Goal: Task Accomplishment & Management: Complete application form

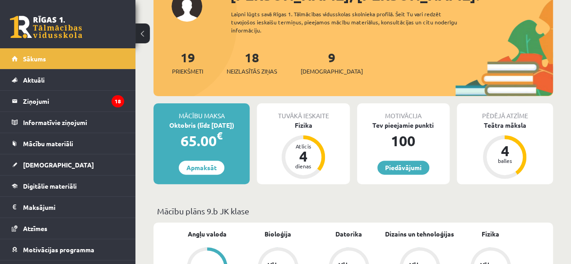
scroll to position [81, 0]
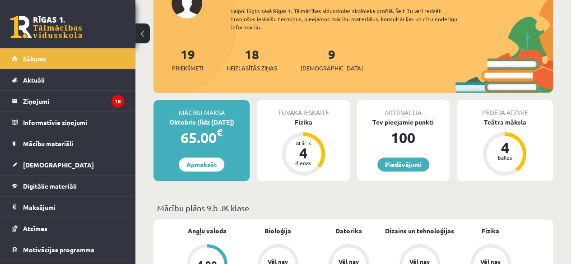
drag, startPoint x: 573, startPoint y: 27, endPoint x: 554, endPoint y: 35, distance: 20.4
click at [554, 35] on html "0 Dāvanas 100 mP 326 xp [PERSON_NAME] Sākums Aktuāli Kā mācīties [PERSON_NAME] …" at bounding box center [285, 51] width 571 height 264
click at [41, 159] on link "[DEMOGRAPHIC_DATA]" at bounding box center [68, 164] width 112 height 21
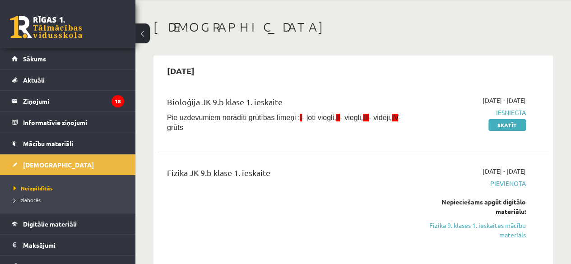
scroll to position [47, 0]
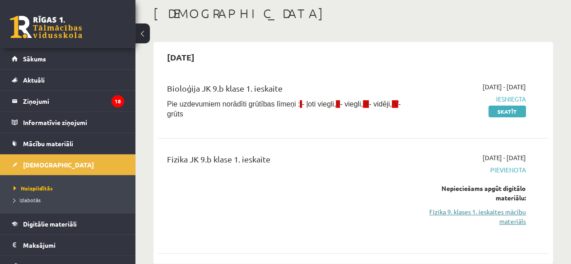
click at [498, 211] on link "Fizika 9. klases 1. ieskaites mācību materiāls" at bounding box center [470, 216] width 111 height 19
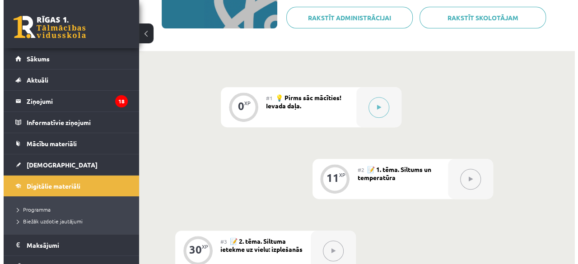
scroll to position [153, 0]
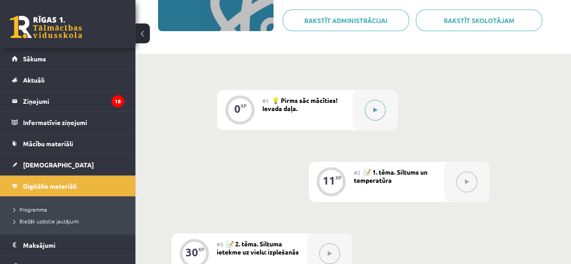
click at [382, 103] on button at bounding box center [375, 110] width 21 height 21
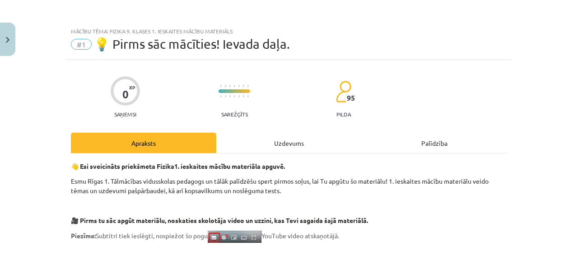
click at [295, 134] on div "Uzdevums" at bounding box center [288, 143] width 145 height 20
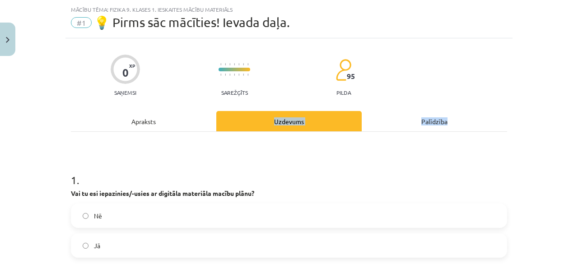
scroll to position [23, 0]
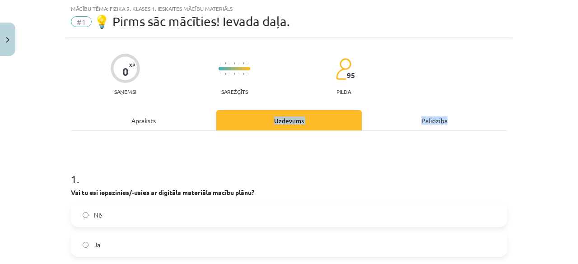
click at [382, 152] on div "1 . Vai tu esi iepazinies/-usies ar digitāla materiāla macību plānu? Nē Jā" at bounding box center [289, 200] width 436 height 139
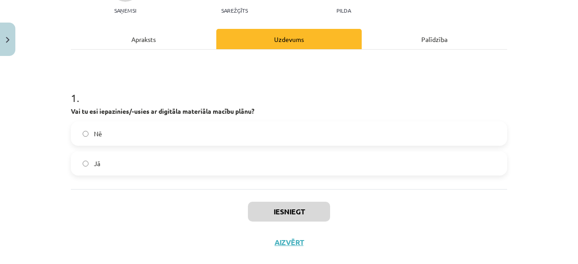
scroll to position [107, 0]
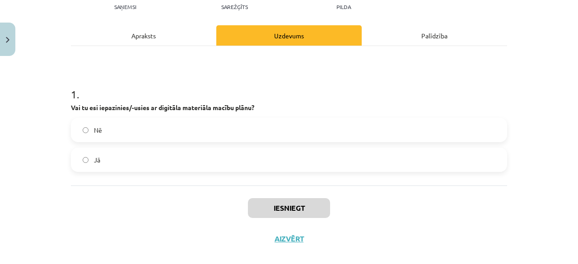
click at [461, 157] on label "Jā" at bounding box center [289, 159] width 434 height 23
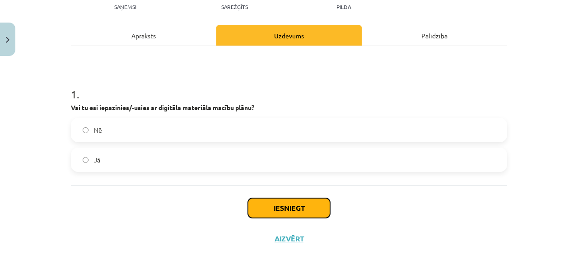
click at [319, 211] on button "Iesniegt" at bounding box center [289, 208] width 82 height 20
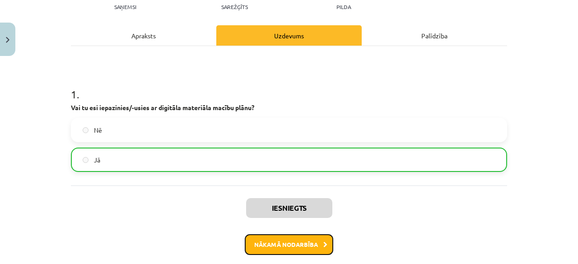
click at [292, 241] on button "Nākamā nodarbība" at bounding box center [289, 244] width 88 height 21
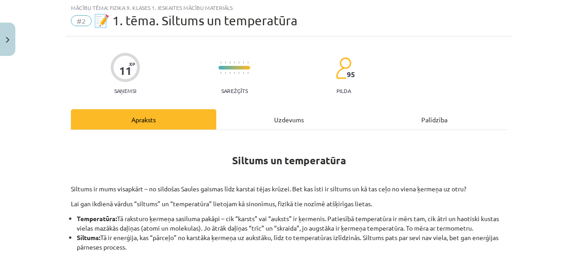
scroll to position [23, 0]
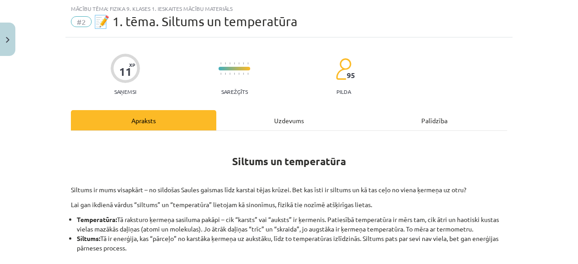
click at [278, 117] on div "Uzdevums" at bounding box center [288, 120] width 145 height 20
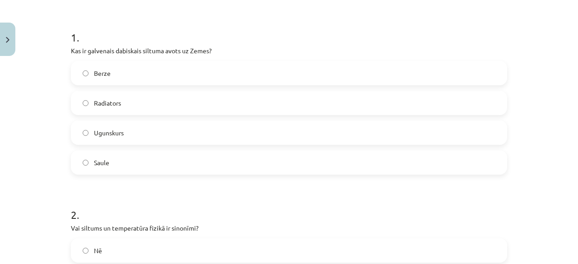
scroll to position [178, 0]
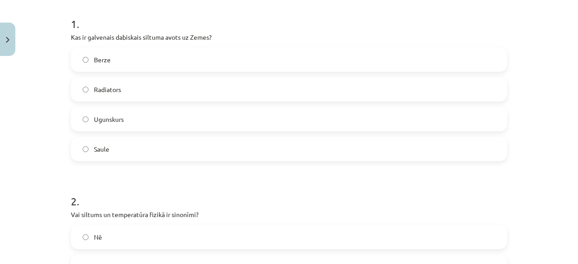
click at [468, 147] on label "Saule" at bounding box center [289, 149] width 434 height 23
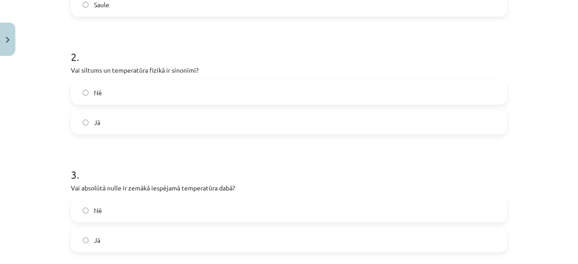
scroll to position [338, 0]
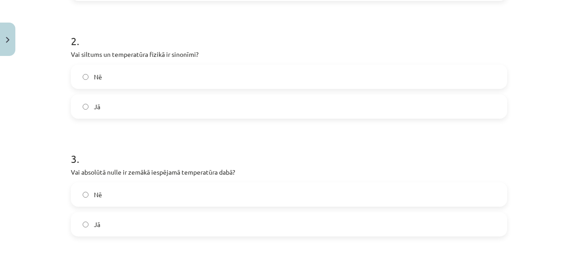
click at [431, 72] on label "Nē" at bounding box center [289, 76] width 434 height 23
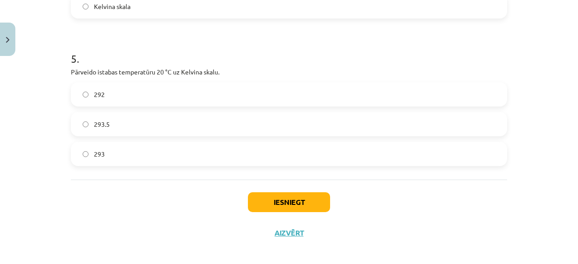
scroll to position [739, 0]
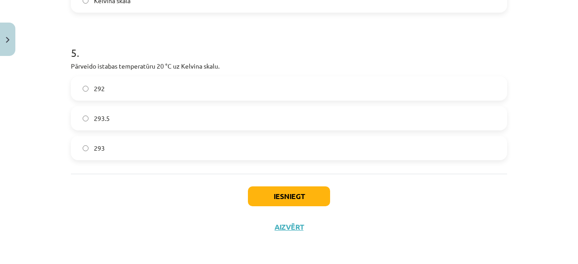
click at [451, 89] on label "292" at bounding box center [289, 88] width 434 height 23
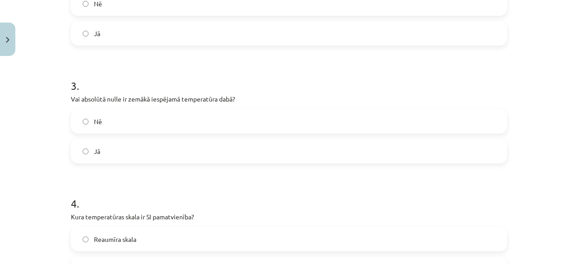
scroll to position [410, 0]
click at [488, 152] on label "Jā" at bounding box center [289, 152] width 434 height 23
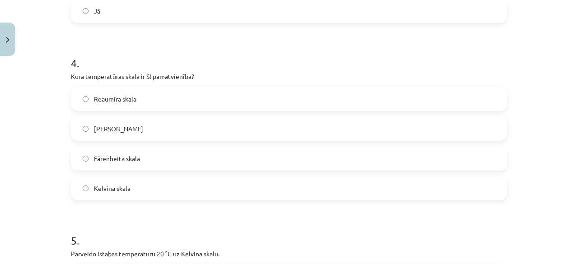
scroll to position [560, 0]
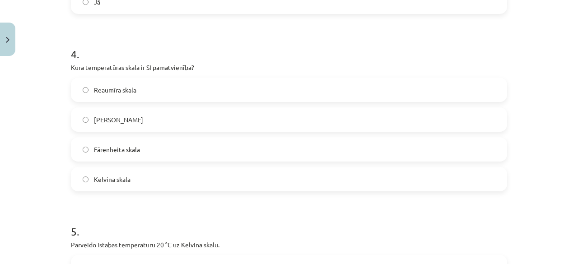
click at [440, 174] on label "Kelvina skala" at bounding box center [289, 179] width 434 height 23
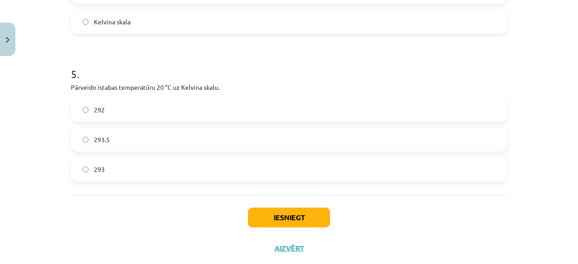
scroll to position [739, 0]
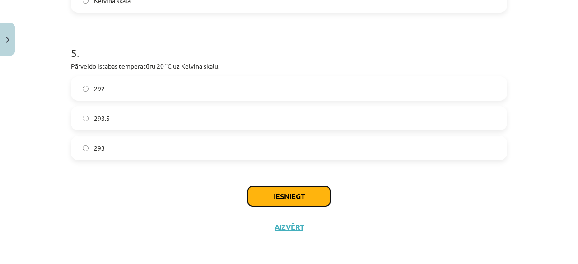
click at [313, 189] on button "Iesniegt" at bounding box center [289, 196] width 82 height 20
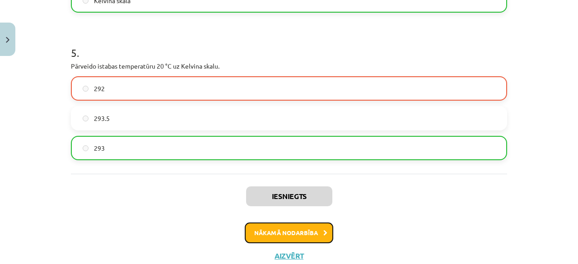
click at [316, 237] on button "Nākamā nodarbība" at bounding box center [289, 232] width 88 height 21
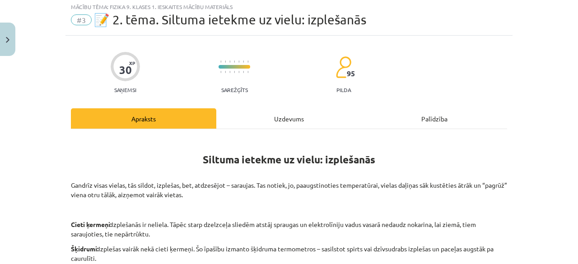
scroll to position [23, 0]
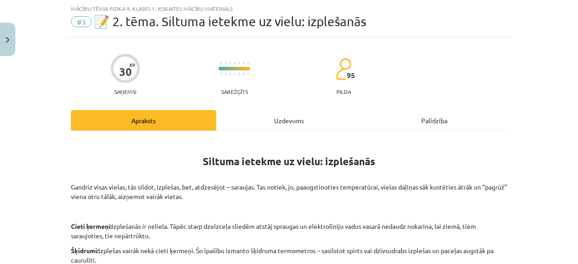
click at [289, 122] on div "Uzdevums" at bounding box center [288, 120] width 145 height 20
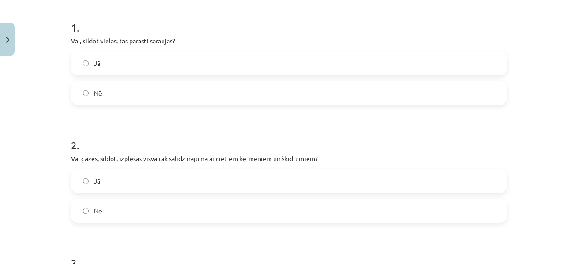
scroll to position [176, 0]
click at [470, 86] on label "Nē" at bounding box center [289, 90] width 434 height 23
click at [436, 171] on label "Jā" at bounding box center [289, 178] width 434 height 23
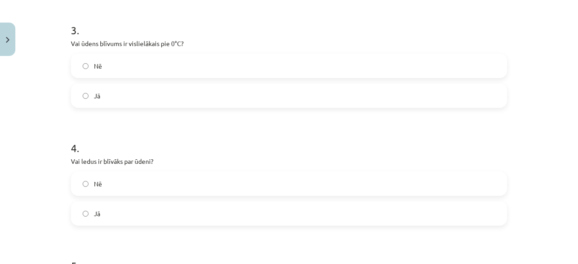
click at [452, 180] on label "Nē" at bounding box center [289, 183] width 434 height 23
click at [369, 60] on label "Nē" at bounding box center [289, 66] width 434 height 23
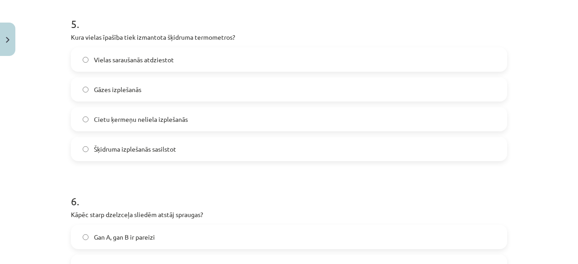
scroll to position [649, 0]
click at [408, 153] on label "Šķidruma izplešanās sasilstot" at bounding box center [289, 149] width 434 height 23
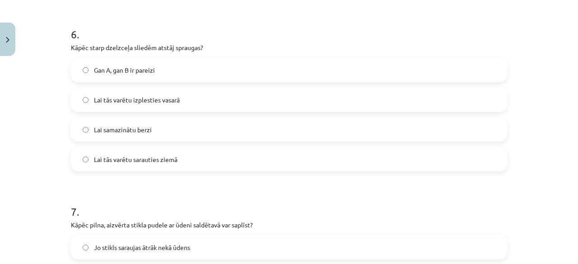
scroll to position [818, 0]
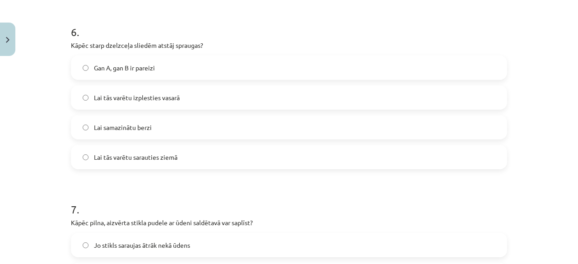
click at [421, 97] on label "Lai tās varētu izplesties vasarā" at bounding box center [289, 97] width 434 height 23
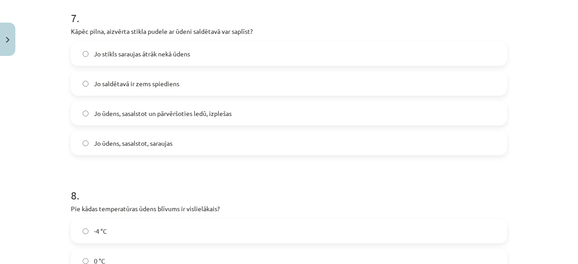
scroll to position [1001, 0]
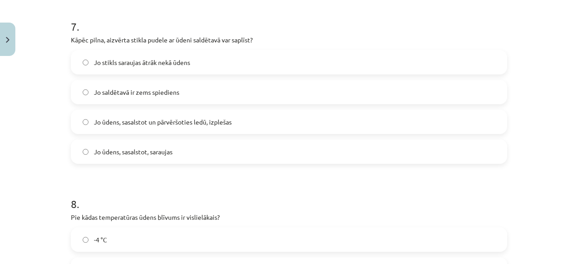
click at [408, 125] on label "Jo ūdens, sasalstot un pārvēršoties ledū, izplešas" at bounding box center [289, 122] width 434 height 23
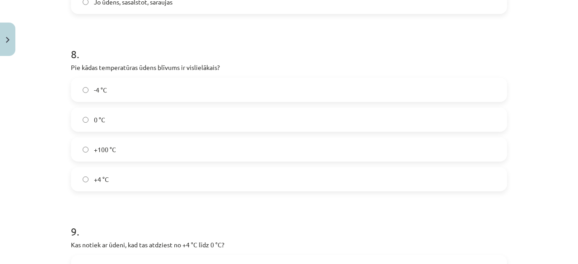
scroll to position [1162, 0]
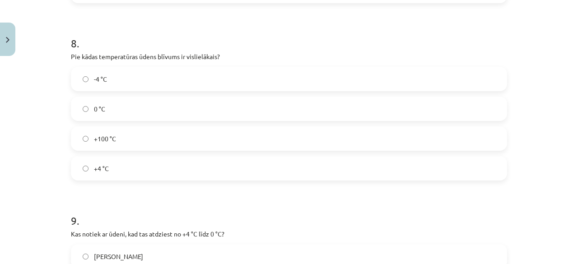
click at [484, 163] on label "+4 °C" at bounding box center [289, 168] width 434 height 23
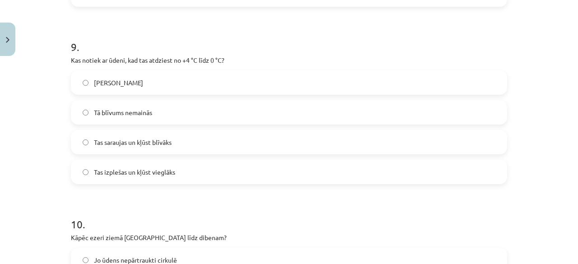
scroll to position [1338, 0]
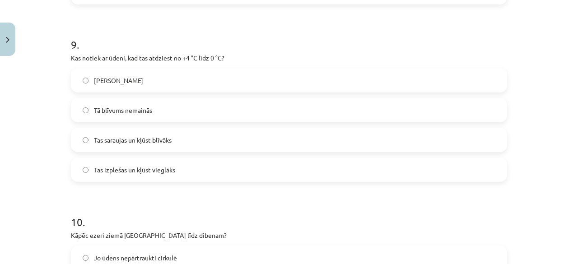
click at [393, 181] on div "Tas izplešas un kļūst vieglāks" at bounding box center [289, 169] width 436 height 24
click at [400, 167] on label "Tas izplešas un kļūst vieglāks" at bounding box center [289, 169] width 434 height 23
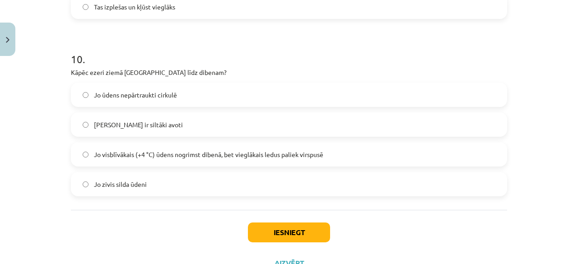
scroll to position [1498, 0]
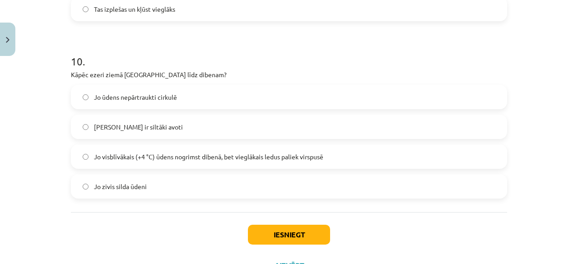
click at [465, 158] on label "Jo visblīvākais (+4 °C) ūdens nogrimst dibenā, bet vieglākais ledus paliek virs…" at bounding box center [289, 156] width 434 height 23
click at [309, 232] on button "Iesniegt" at bounding box center [289, 235] width 82 height 20
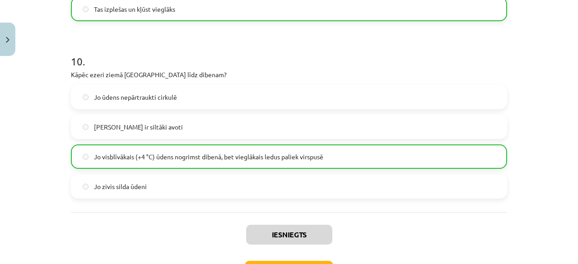
scroll to position [1565, 0]
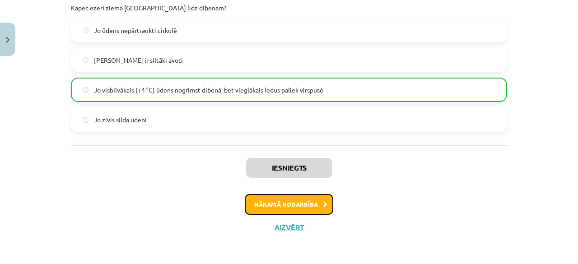
click at [285, 203] on button "Nākamā nodarbība" at bounding box center [289, 204] width 88 height 21
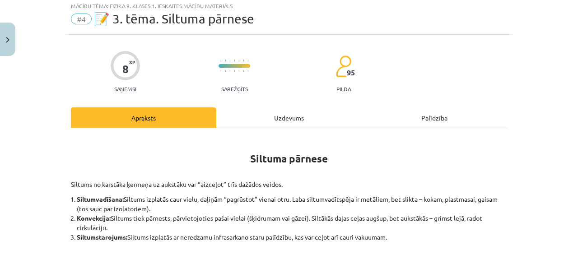
scroll to position [23, 0]
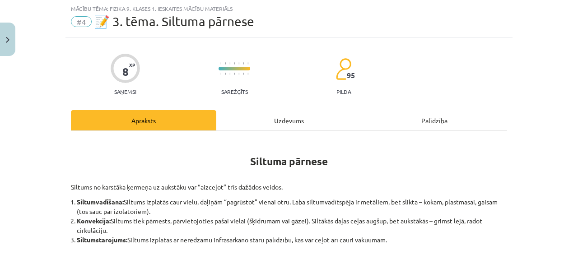
click at [288, 120] on div "Uzdevums" at bounding box center [288, 120] width 145 height 20
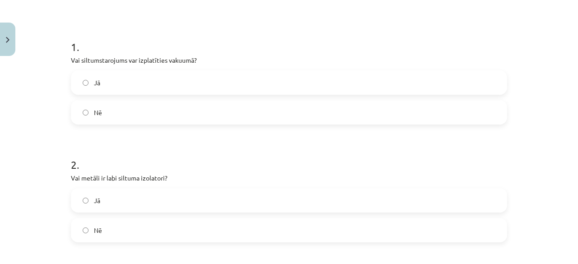
scroll to position [162, 0]
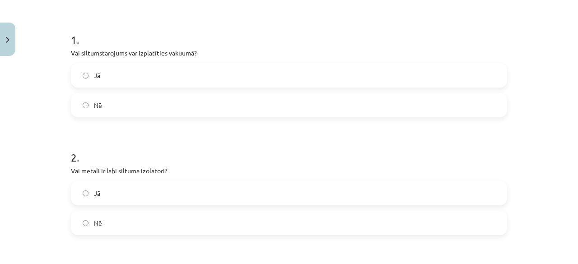
click at [471, 73] on label "Jā" at bounding box center [289, 75] width 434 height 23
click at [423, 231] on label "Nē" at bounding box center [289, 223] width 434 height 23
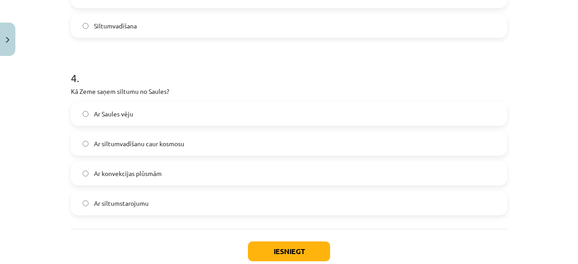
scroll to position [541, 0]
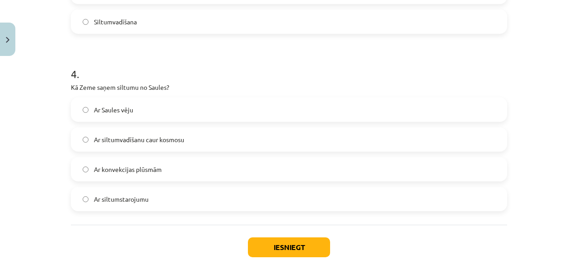
click at [352, 197] on label "Ar siltumstarojumu" at bounding box center [289, 199] width 434 height 23
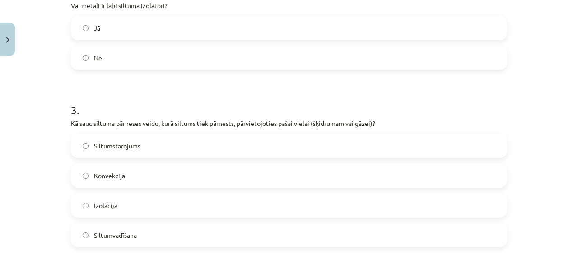
scroll to position [329, 0]
click at [461, 170] on label "Konvekcija" at bounding box center [289, 174] width 434 height 23
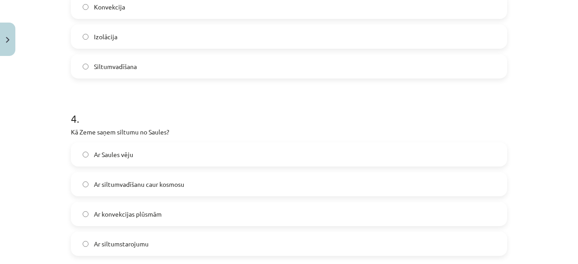
scroll to position [592, 0]
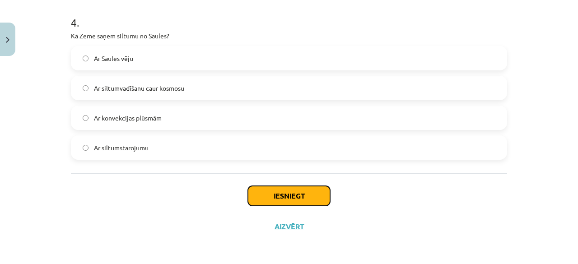
click at [262, 193] on button "Iesniegt" at bounding box center [289, 196] width 82 height 20
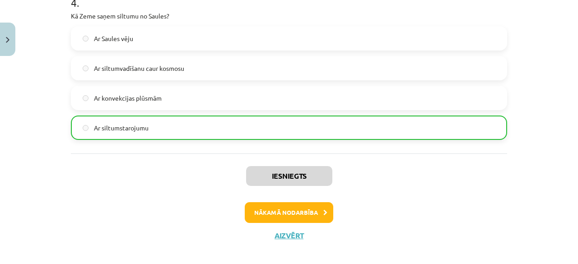
scroll to position [620, 0]
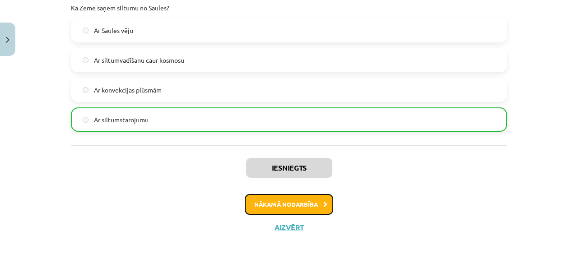
click at [317, 204] on button "Nākamā nodarbība" at bounding box center [289, 204] width 88 height 21
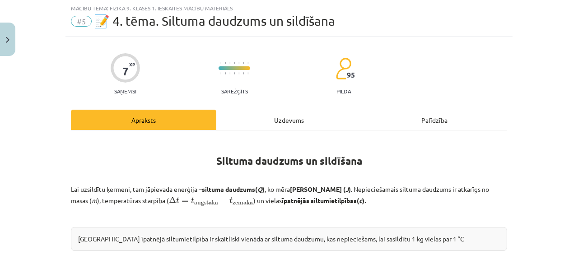
scroll to position [23, 0]
click at [286, 120] on div "Uzdevums" at bounding box center [288, 120] width 145 height 20
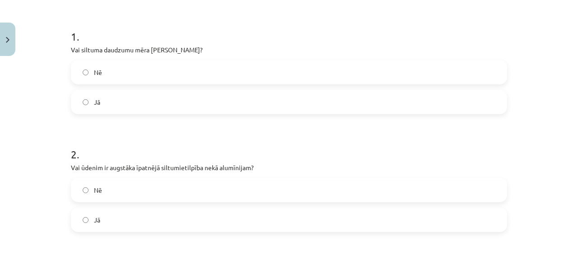
scroll to position [167, 0]
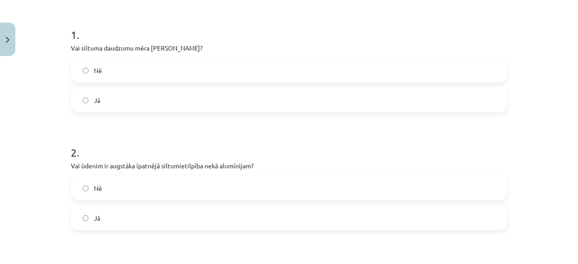
click at [454, 67] on label "Nē" at bounding box center [289, 70] width 434 height 23
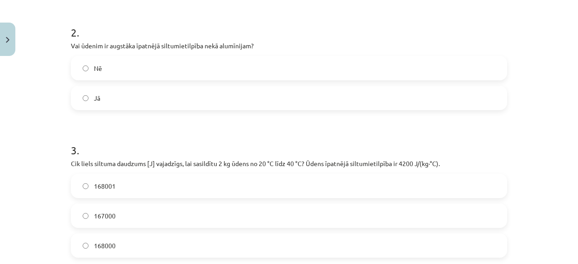
scroll to position [288, 0]
click at [489, 93] on label "Jā" at bounding box center [289, 96] width 434 height 23
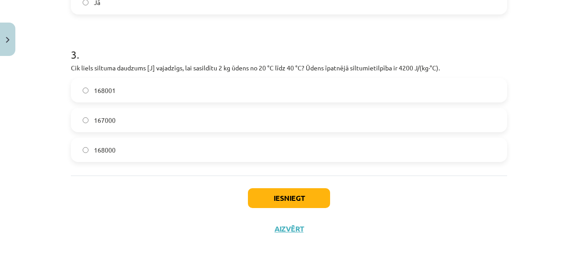
scroll to position [384, 0]
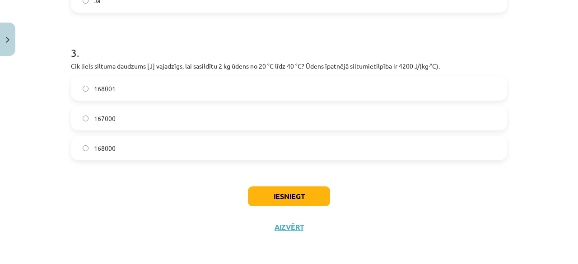
click at [488, 158] on label "168000" at bounding box center [289, 148] width 434 height 23
click at [312, 201] on button "Iesniegt" at bounding box center [289, 196] width 82 height 20
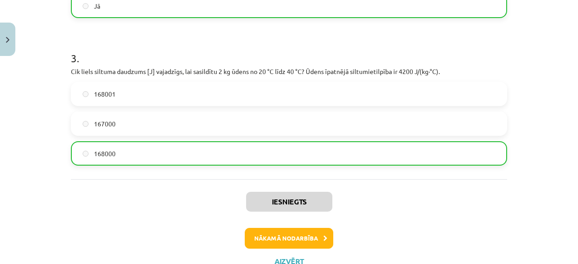
scroll to position [413, 0]
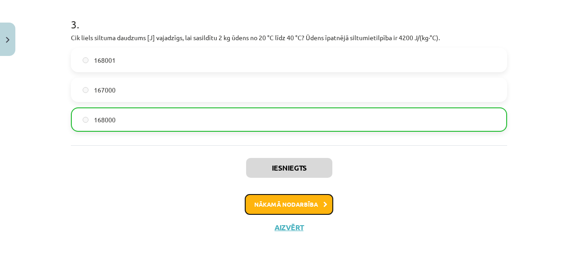
click at [316, 199] on button "Nākamā nodarbība" at bounding box center [289, 204] width 88 height 21
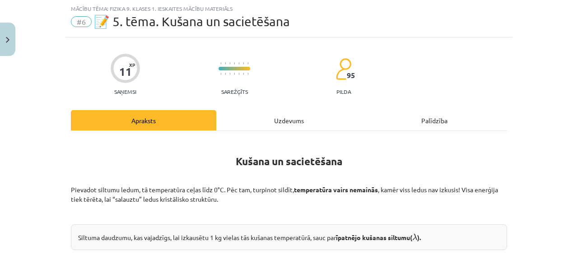
scroll to position [23, 0]
click at [291, 116] on div "Uzdevums" at bounding box center [288, 120] width 145 height 20
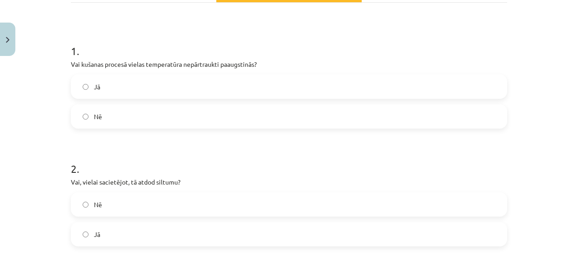
scroll to position [161, 0]
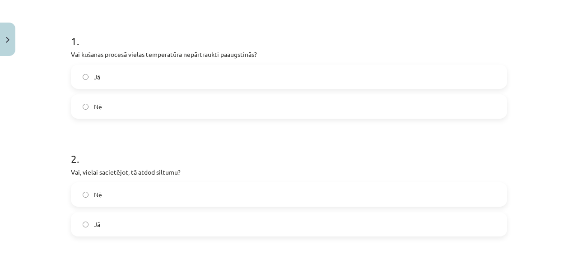
click at [467, 101] on label "Nē" at bounding box center [289, 106] width 434 height 23
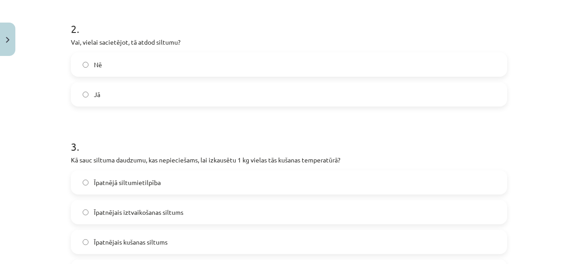
scroll to position [292, 0]
click at [476, 100] on label "Jā" at bounding box center [289, 93] width 434 height 23
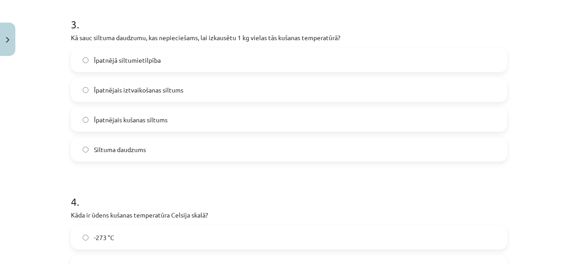
scroll to position [430, 0]
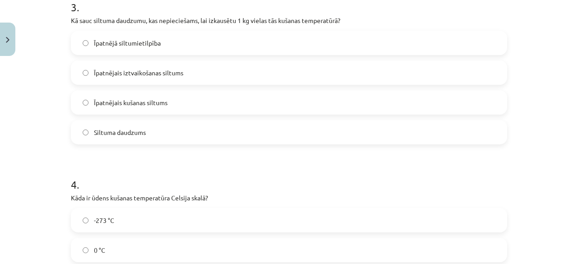
click at [477, 67] on label "Īpatnējais iztvaikošanas siltums" at bounding box center [289, 72] width 434 height 23
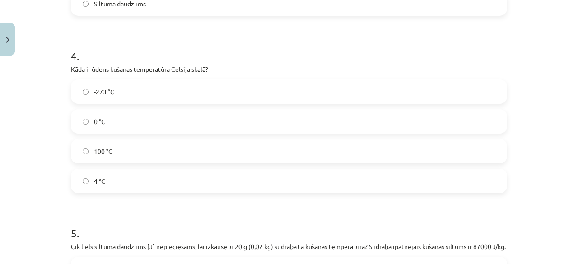
scroll to position [589, 0]
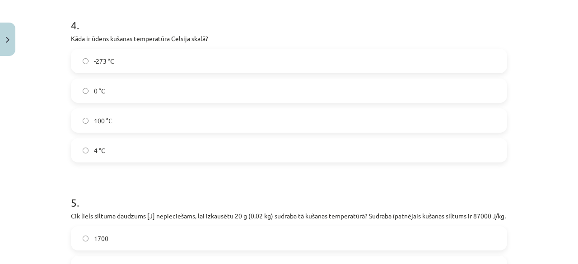
click at [468, 85] on label "0 °C" at bounding box center [289, 90] width 434 height 23
click at [496, 147] on label "4 °C" at bounding box center [289, 150] width 434 height 23
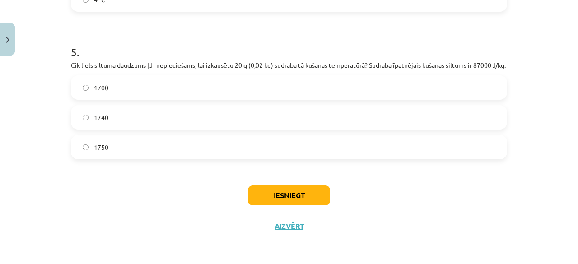
scroll to position [749, 0]
click at [392, 151] on label "1750" at bounding box center [289, 147] width 434 height 23
click at [318, 190] on button "Iesniegt" at bounding box center [289, 195] width 82 height 20
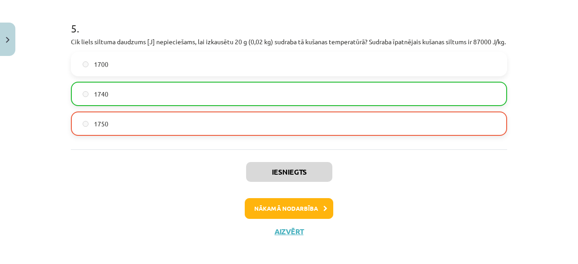
scroll to position [777, 0]
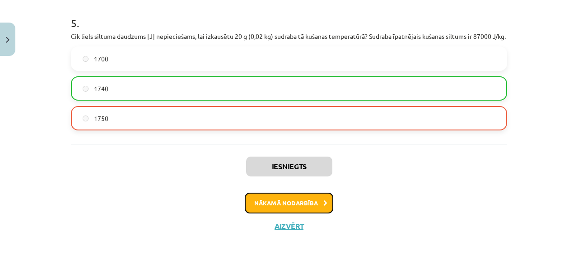
click at [306, 203] on button "Nākamā nodarbība" at bounding box center [289, 203] width 88 height 21
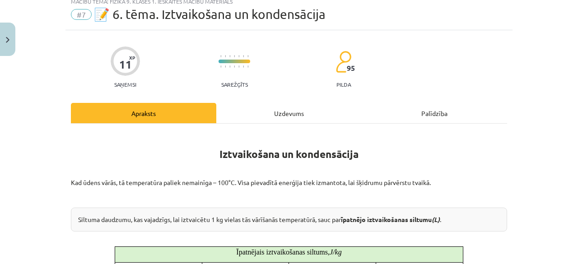
scroll to position [23, 0]
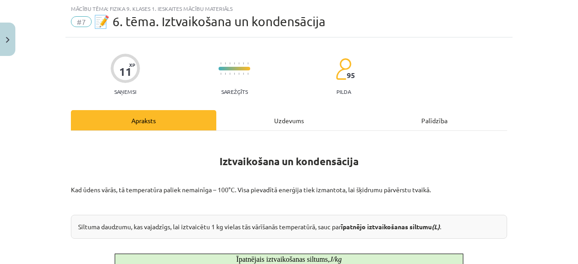
click at [292, 116] on div "Uzdevums" at bounding box center [288, 120] width 145 height 20
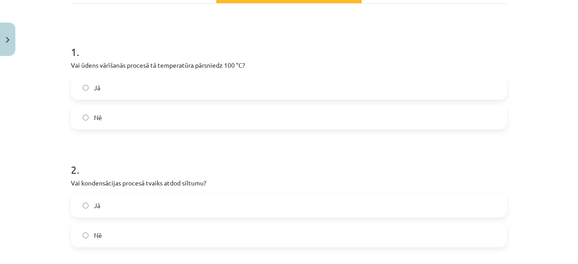
scroll to position [138, 0]
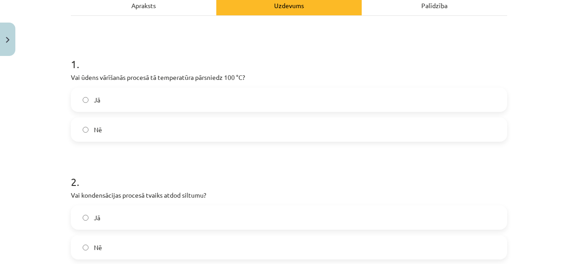
click at [439, 121] on label "Nē" at bounding box center [289, 129] width 434 height 23
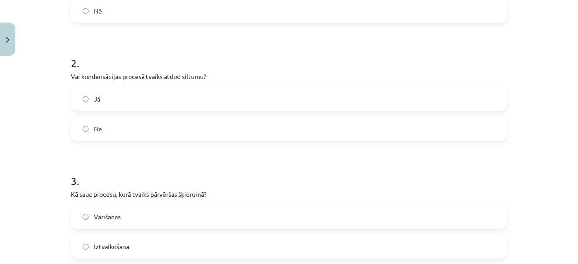
scroll to position [263, 0]
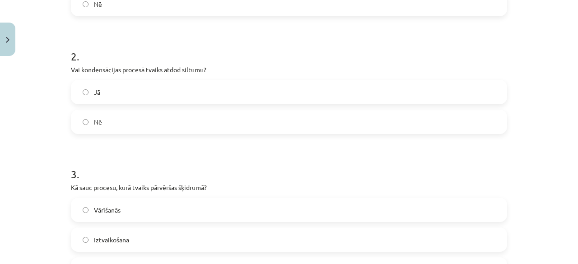
click at [458, 88] on label "Jā" at bounding box center [289, 92] width 434 height 23
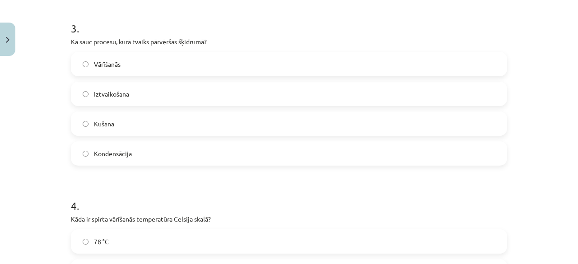
scroll to position [403, 0]
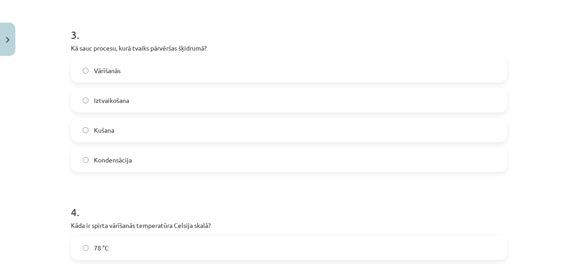
click at [450, 164] on label "Kondensācija" at bounding box center [289, 159] width 434 height 23
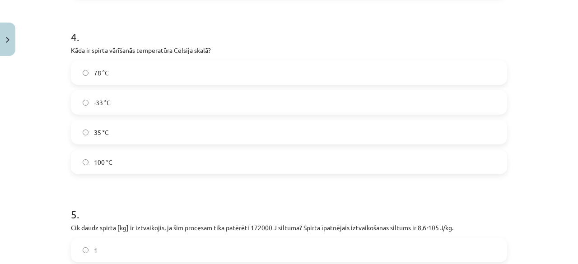
scroll to position [576, 0]
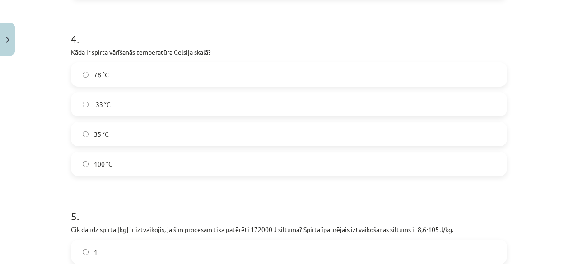
click at [457, 74] on label "78 °C" at bounding box center [289, 74] width 434 height 23
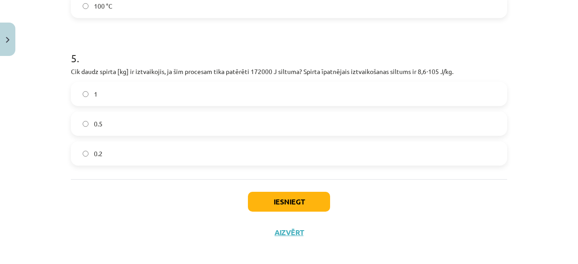
scroll to position [733, 0]
click at [421, 153] on label "0.2" at bounding box center [289, 154] width 434 height 23
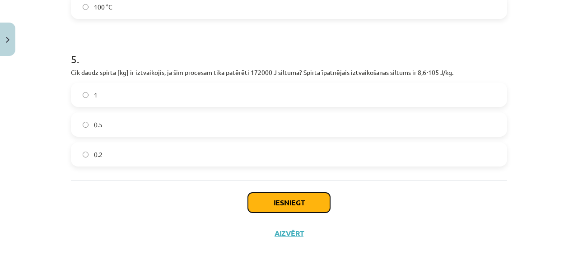
click at [298, 202] on button "Iesniegt" at bounding box center [289, 203] width 82 height 20
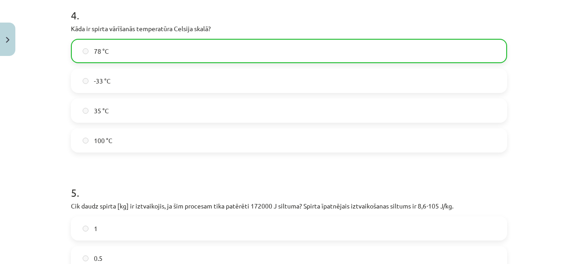
scroll to position [768, 0]
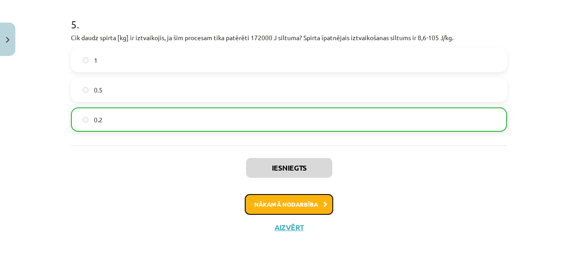
click at [315, 203] on button "Nākamā nodarbība" at bounding box center [289, 204] width 88 height 21
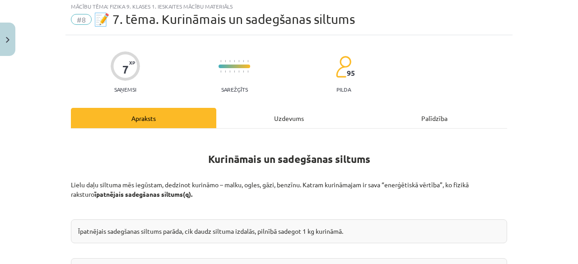
scroll to position [23, 0]
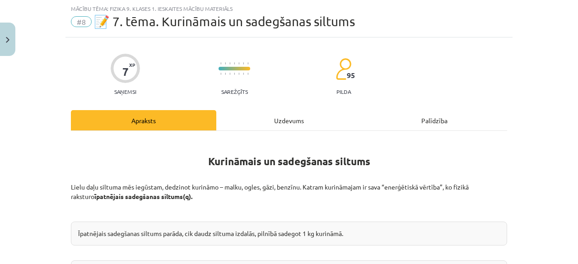
click at [287, 122] on div "Uzdevums" at bounding box center [288, 120] width 145 height 20
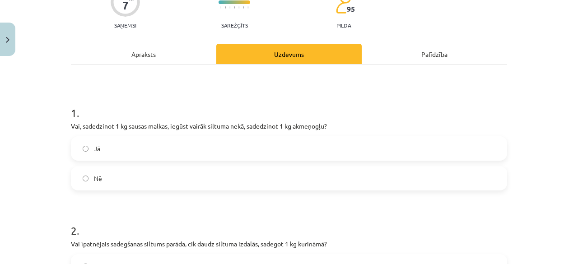
scroll to position [109, 0]
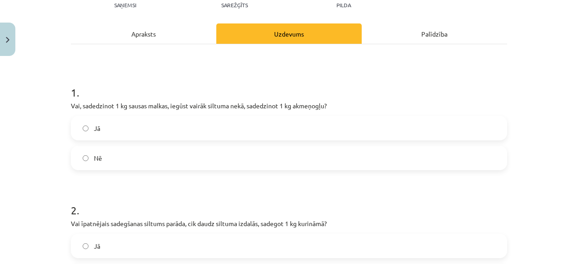
click at [434, 163] on label "Nē" at bounding box center [289, 158] width 434 height 23
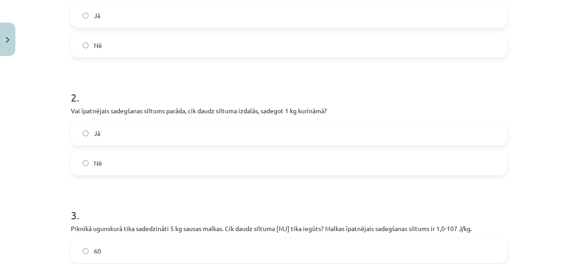
scroll to position [230, 0]
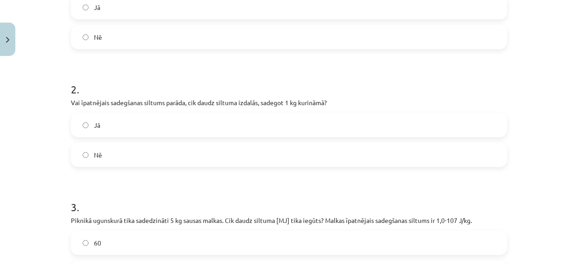
click at [496, 126] on label "Jā" at bounding box center [289, 125] width 434 height 23
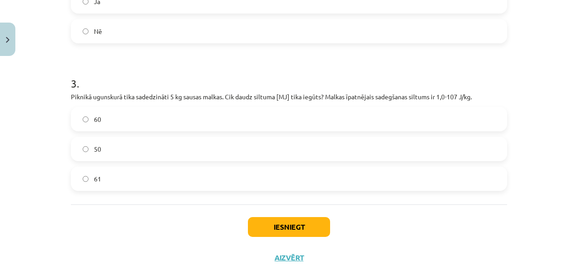
scroll to position [352, 0]
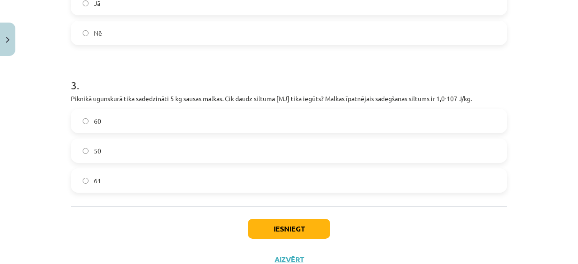
click at [455, 151] on label "50" at bounding box center [289, 150] width 434 height 23
click at [303, 226] on button "Iesniegt" at bounding box center [289, 229] width 82 height 20
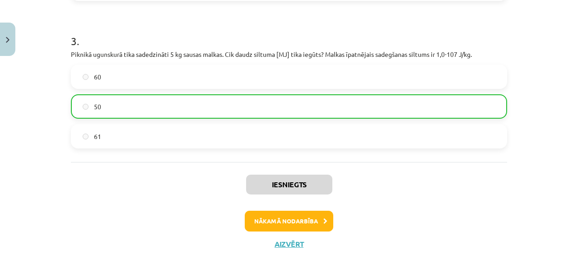
scroll to position [413, 0]
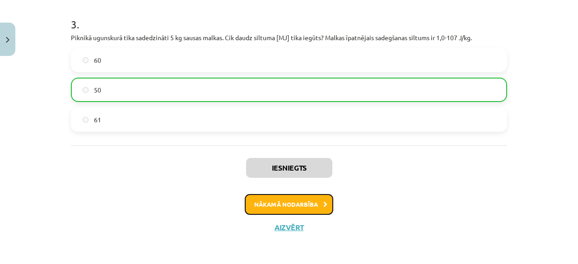
click at [320, 211] on button "Nākamā nodarbība" at bounding box center [289, 204] width 88 height 21
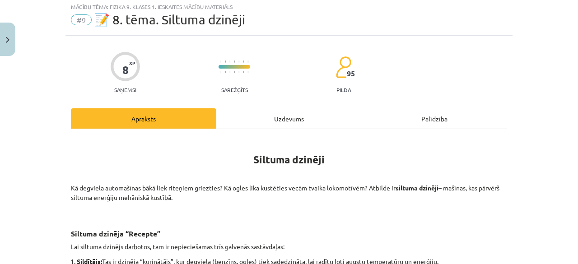
scroll to position [23, 0]
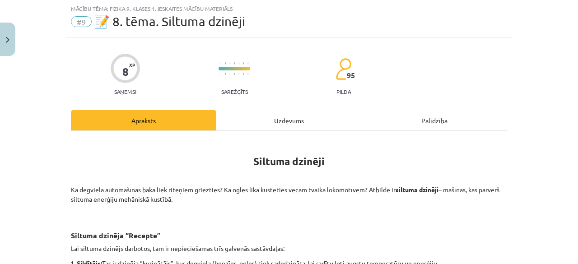
click at [292, 122] on div "Uzdevums" at bounding box center [288, 120] width 145 height 20
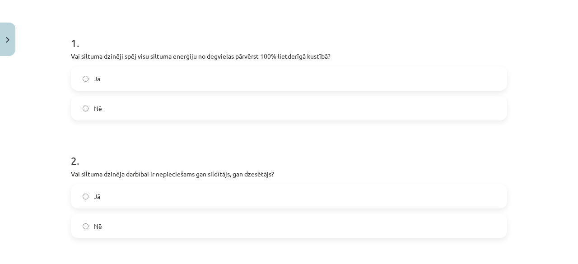
scroll to position [157, 0]
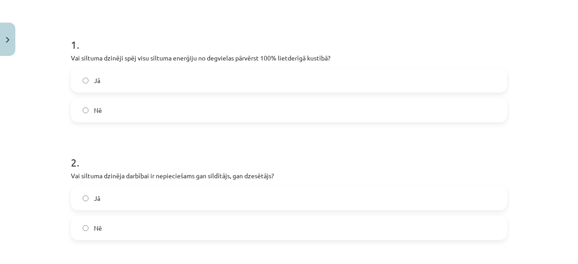
click at [473, 104] on label "Nē" at bounding box center [289, 110] width 434 height 23
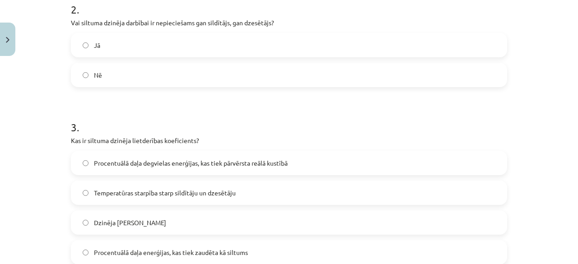
scroll to position [309, 0]
click at [472, 45] on label "Jā" at bounding box center [289, 46] width 434 height 23
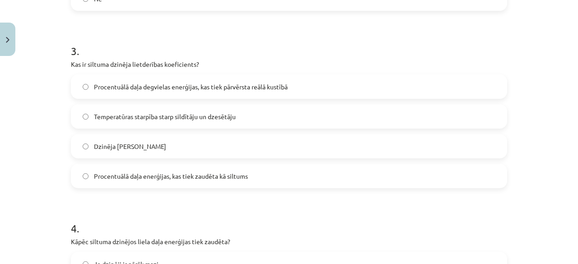
scroll to position [388, 0]
click at [480, 88] on label "Procentuālā daļa degvielas enerģijas, kas tiek pārvērsta reālā kustībā" at bounding box center [289, 85] width 434 height 23
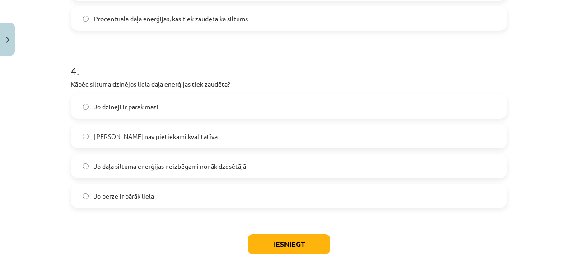
scroll to position [546, 0]
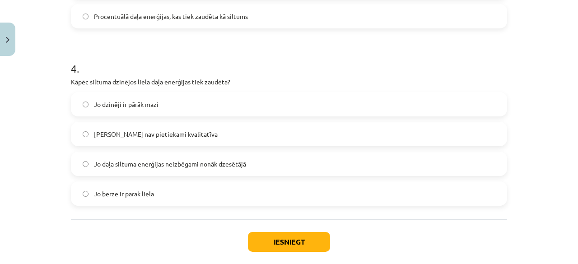
click at [484, 158] on label "Jo daļa siltuma enerģijas neizbēgami nonāk dzesētājā" at bounding box center [289, 164] width 434 height 23
click at [310, 241] on button "Iesniegt" at bounding box center [289, 242] width 82 height 20
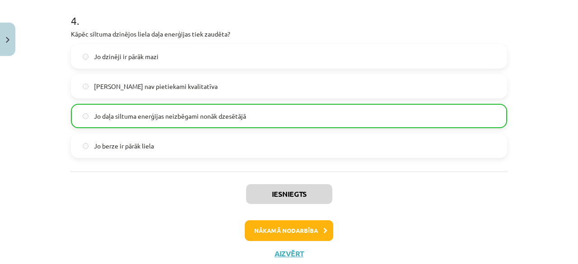
scroll to position [620, 0]
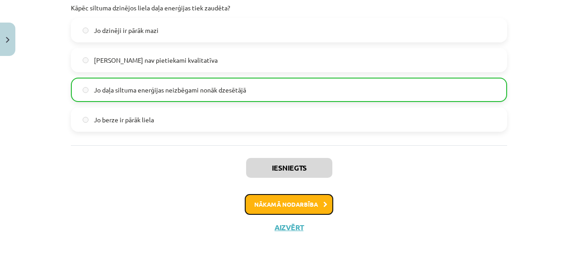
click at [310, 204] on button "Nākamā nodarbība" at bounding box center [289, 204] width 88 height 21
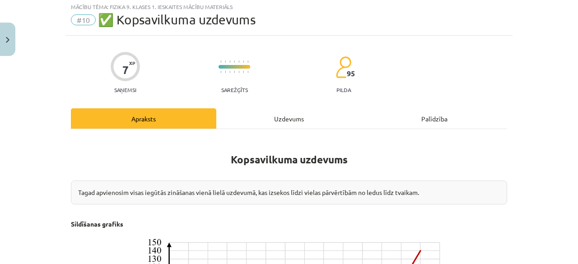
scroll to position [23, 0]
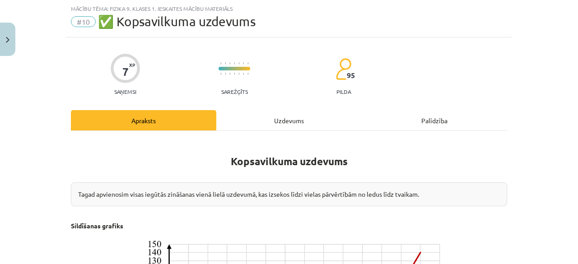
click at [292, 125] on div "Uzdevums" at bounding box center [288, 120] width 145 height 20
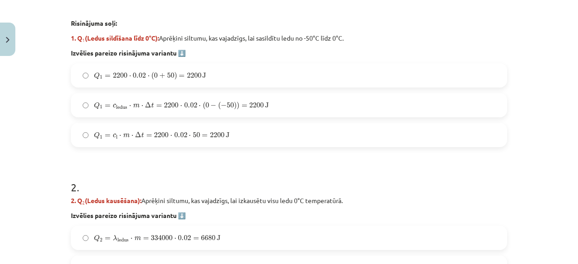
scroll to position [383, 0]
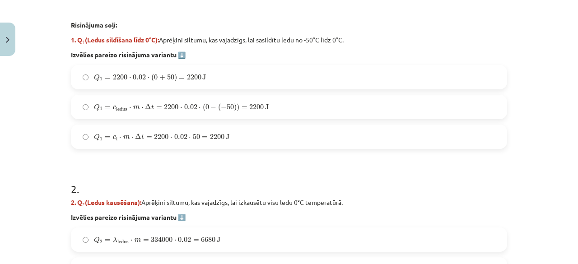
click at [474, 109] on label "Q 1 = c ledus ⋅ m ⋅ Δ t = 2200 ⋅ 0.02 ⋅ ( 0 − ( − 50 ) ) = 2200 J Q 1 = c ledus…" at bounding box center [289, 107] width 434 height 23
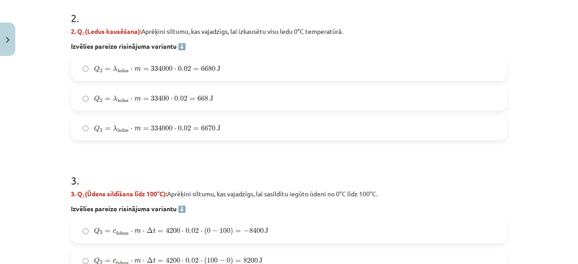
scroll to position [552, 0]
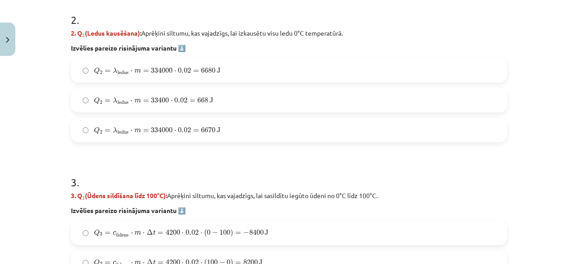
click at [496, 130] on label "Q 2 = λ ledus ⋅ m = 334000 ⋅ 0.02 = 6670 J Q 2 = λ ledus ⋅ m = 334000 ⋅ 0.02 = …" at bounding box center [289, 130] width 434 height 23
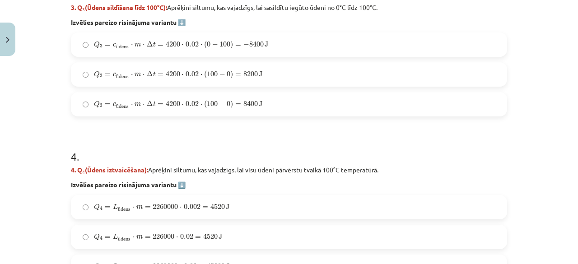
scroll to position [743, 0]
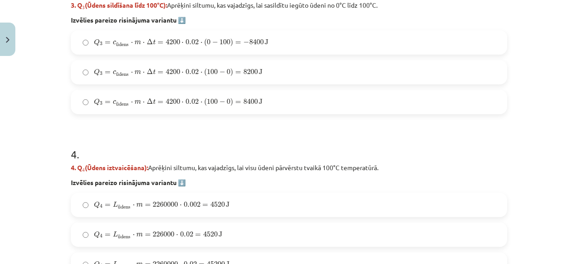
click at [471, 44] on label "Q 3 = c ū dens ⋅ m ⋅ Δ t = 4200 ⋅ 0.02 ⋅ ( 0 − 100 ) = − 8400 J Q 3 = c ūdens ⋅…" at bounding box center [289, 42] width 434 height 23
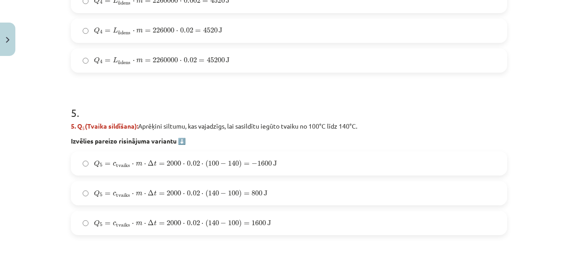
scroll to position [945, 0]
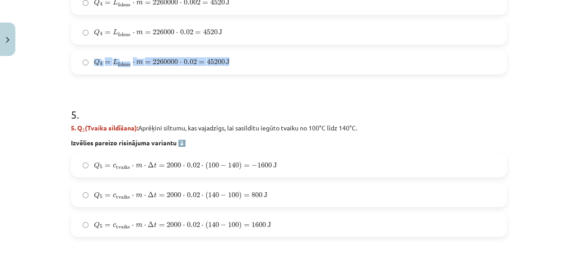
drag, startPoint x: 456, startPoint y: 56, endPoint x: 444, endPoint y: 20, distance: 37.2
click at [444, 20] on div "Q 4 = L ū dens ⋅ m = 2260000 ⋅ 0.002 = 4520 J Q 4 = L ūdens ⋅ m = 2260000 ⋅ 0.0…" at bounding box center [289, 33] width 436 height 84
click at [444, 21] on label "Q 4 = L ū dens ⋅ m = 226000 ⋅ 0.02 = 4520 J Q 4 = L ūdens ⋅ m = 226000 ⋅ 0.02 =…" at bounding box center [289, 32] width 434 height 23
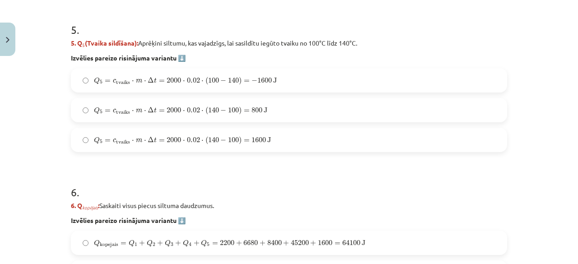
scroll to position [1065, 0]
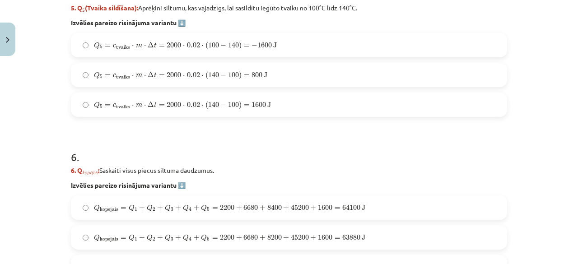
click at [460, 46] on label "Q 5 = c tvaiks ⋅ m ⋅ Δ t = 2000 ⋅ 0.02 ⋅ ( 100 − 140 ) = − 1600 J Q 5 = c tvaik…" at bounding box center [289, 45] width 434 height 23
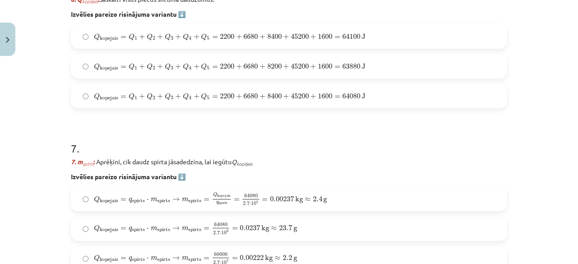
scroll to position [1223, 0]
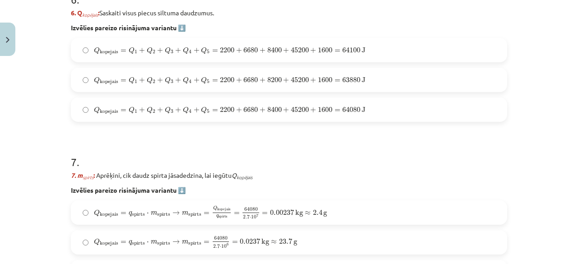
click at [442, 71] on label "Q kopejais = Q 1 + Q 2 + Q 3 + Q 4 + Q 5 = 2200 + 6680 + 8200 + 45200 + 1600 = …" at bounding box center [289, 80] width 434 height 23
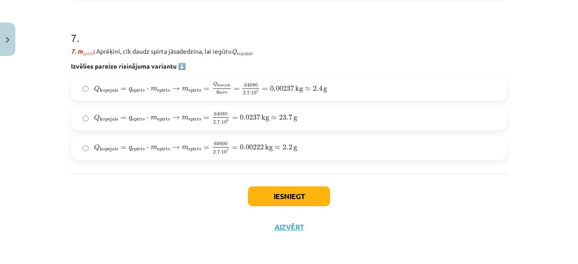
click at [449, 95] on label "Q kopejais = q spirts ⋅ m spirts → m spirts = Q kopejais q spirts = 64080 2.7 ⋅…" at bounding box center [289, 88] width 434 height 23
click at [288, 191] on button "Iesniegt" at bounding box center [289, 196] width 82 height 20
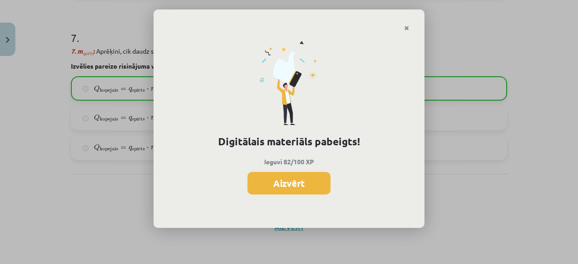
drag, startPoint x: 574, startPoint y: 239, endPoint x: 573, endPoint y: 213, distance: 25.8
click at [573, 213] on div "Digitālais materiāls pabeigts! Ieguvi 82/100 XP Aizvērt" at bounding box center [289, 132] width 578 height 264
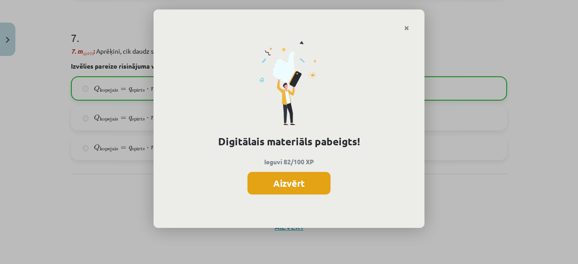
click at [307, 181] on button "Aizvērt" at bounding box center [288, 183] width 83 height 23
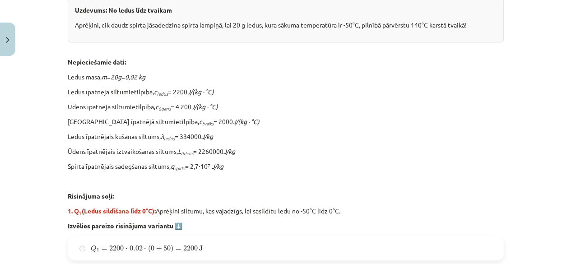
scroll to position [204, 0]
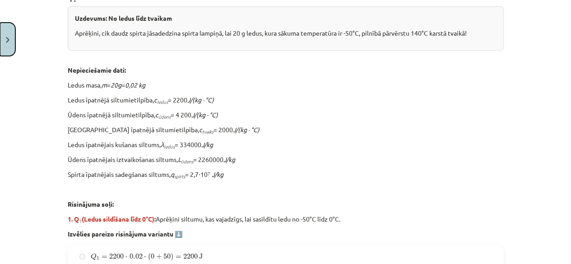
click at [11, 35] on button "Close" at bounding box center [7, 39] width 15 height 33
click at [11, 35] on div "Mācību tēma: Fizika 9. klases 1. ieskaites mācību materiāls #10 ✅ Kopsavilkuma …" at bounding box center [285, 132] width 571 height 264
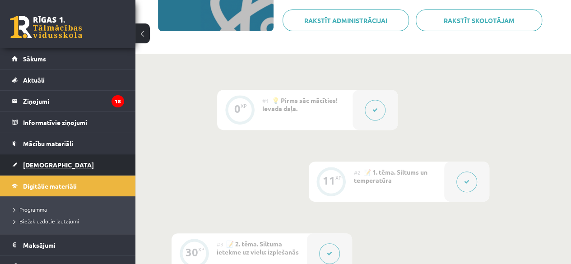
click at [36, 161] on span "[DEMOGRAPHIC_DATA]" at bounding box center [58, 165] width 71 height 8
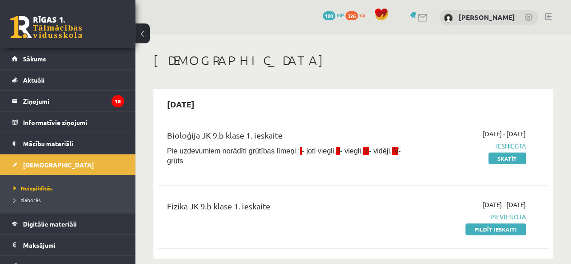
scroll to position [128, 0]
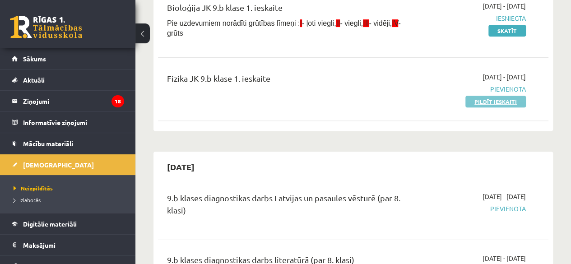
click at [486, 101] on link "Pildīt ieskaiti" at bounding box center [495, 102] width 60 height 12
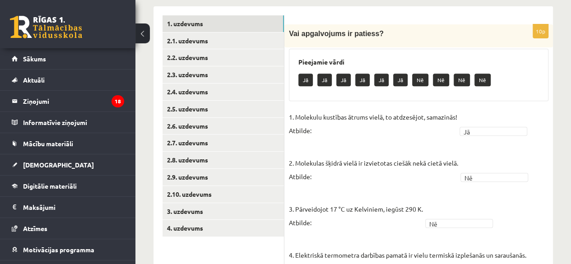
scroll to position [144, 0]
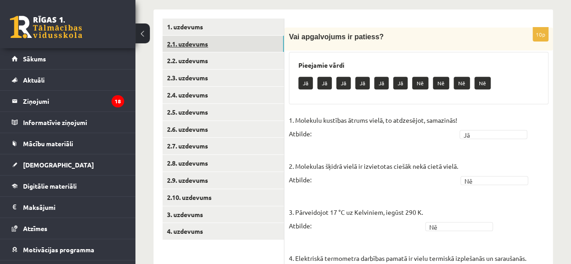
click at [259, 43] on link "2.1. uzdevums" at bounding box center [222, 44] width 121 height 17
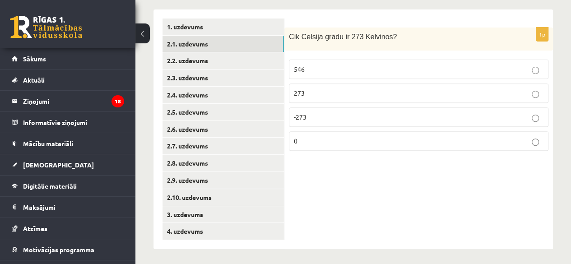
click at [433, 136] on p "0" at bounding box center [419, 140] width 250 height 9
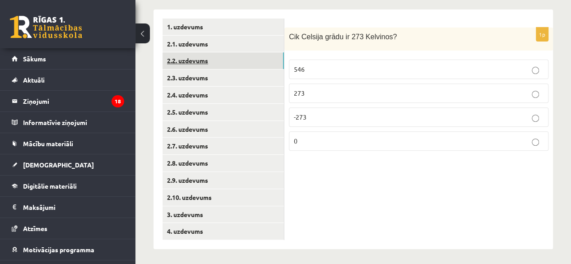
click at [240, 61] on link "2.2. uzdevums" at bounding box center [222, 60] width 121 height 17
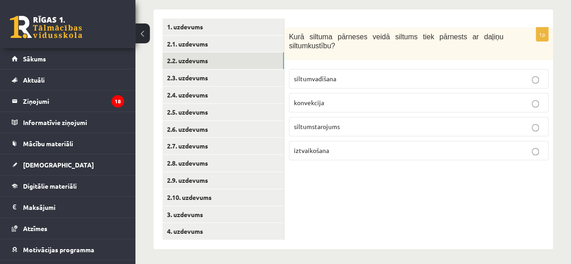
click at [376, 98] on p "konvekcija" at bounding box center [419, 102] width 250 height 9
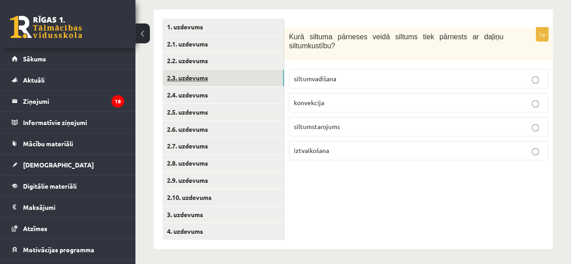
click at [265, 77] on link "2.3. uzdevums" at bounding box center [222, 77] width 121 height 17
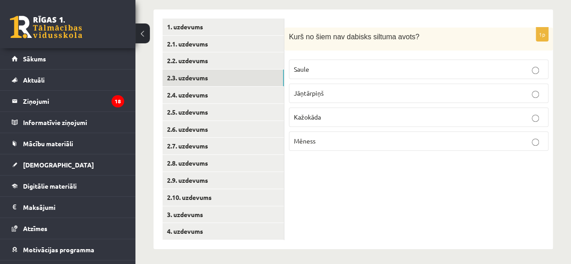
click at [310, 140] on span "Mēness" at bounding box center [305, 141] width 22 height 8
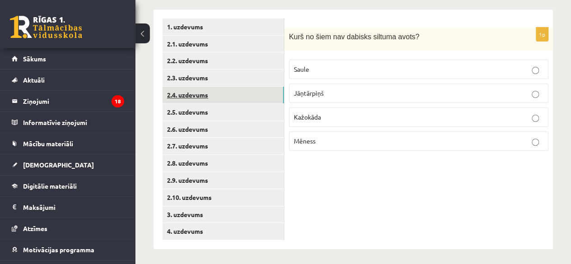
click at [254, 93] on link "2.4. uzdevums" at bounding box center [222, 95] width 121 height 17
click at [327, 91] on span "siltumstarojums" at bounding box center [317, 93] width 46 height 8
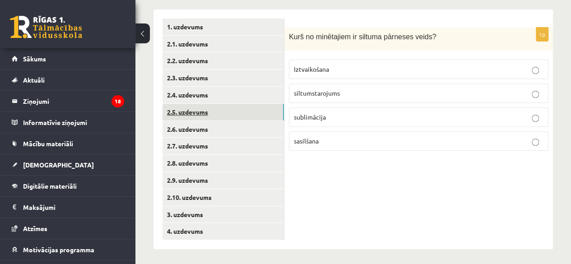
click at [257, 108] on link "2.5. uzdevums" at bounding box center [222, 112] width 121 height 17
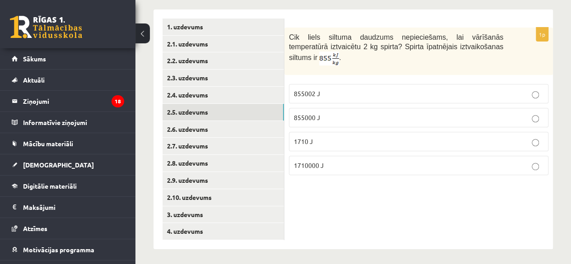
click at [338, 161] on p "1710000 J" at bounding box center [419, 165] width 250 height 9
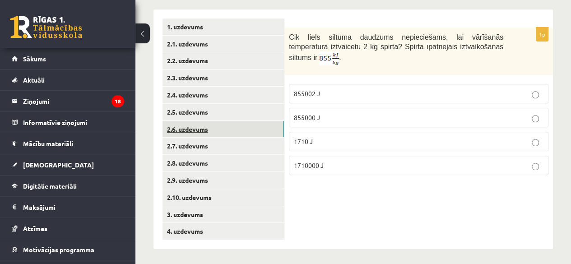
click at [235, 123] on link "2.6. uzdevums" at bounding box center [222, 129] width 121 height 17
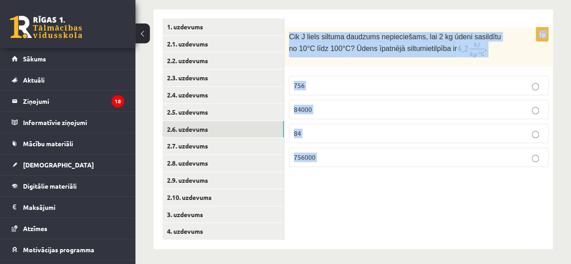
click at [320, 208] on div "1p Cik J liels siltuma daudzums nepieciešams, lai 2 kg ūdeni sasildītu no 10°C …" at bounding box center [418, 129] width 269 height 240
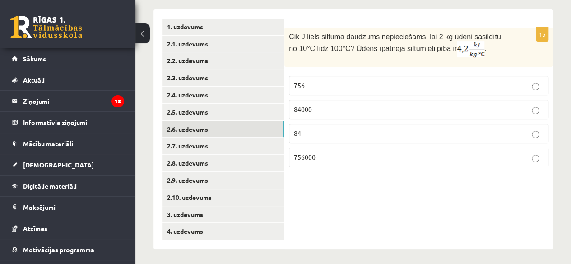
click at [340, 108] on p "84000" at bounding box center [419, 109] width 250 height 9
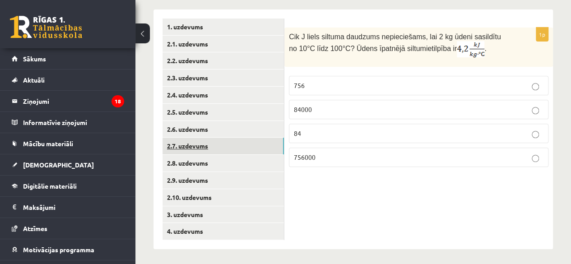
click at [270, 146] on link "2.7. uzdevums" at bounding box center [222, 146] width 121 height 17
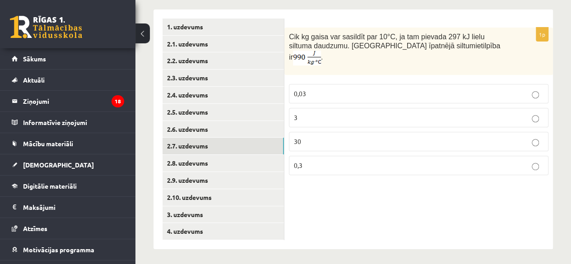
click at [331, 108] on label "3" at bounding box center [418, 117] width 259 height 19
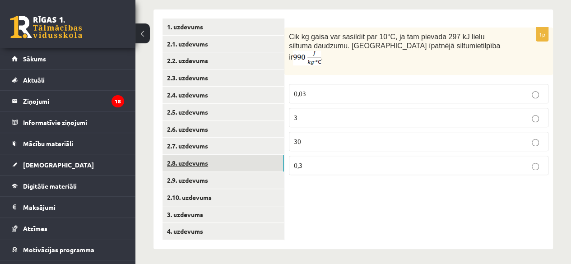
click at [256, 168] on link "2.8. uzdevums" at bounding box center [222, 163] width 121 height 17
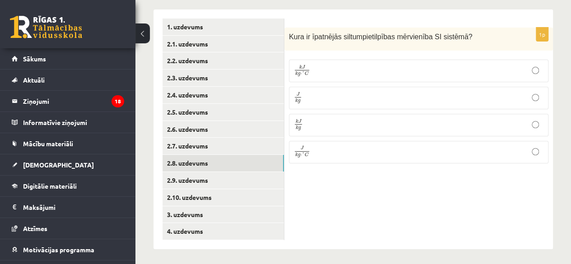
click at [335, 124] on p "k J k g k J k g" at bounding box center [419, 125] width 250 height 13
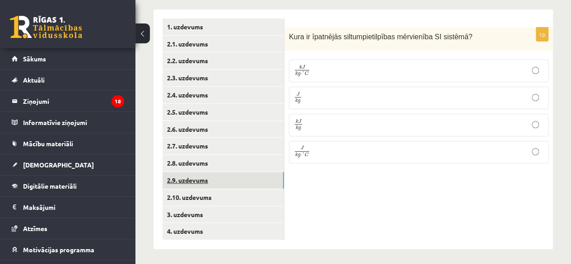
click at [259, 180] on link "2.9. uzdevums" at bounding box center [222, 180] width 121 height 17
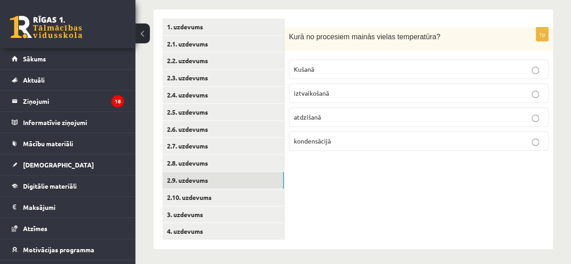
click at [376, 115] on p "atdzišanā" at bounding box center [419, 116] width 250 height 9
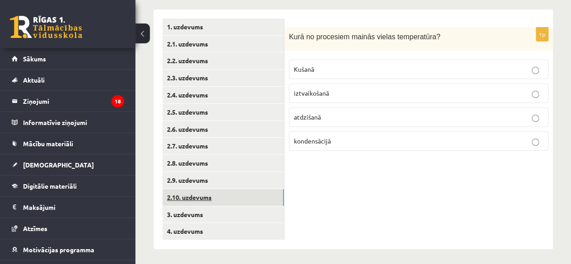
click at [267, 193] on link "2.10. uzdevums" at bounding box center [222, 197] width 121 height 17
click at [333, 147] on label "0 K" at bounding box center [418, 140] width 259 height 19
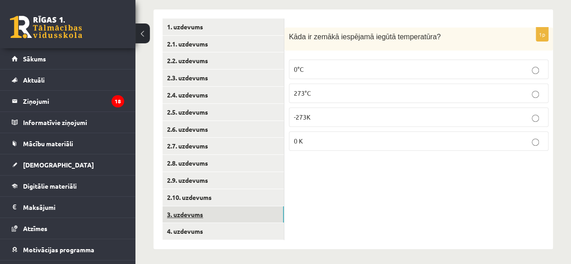
click at [262, 211] on link "3. uzdevums" at bounding box center [222, 214] width 121 height 17
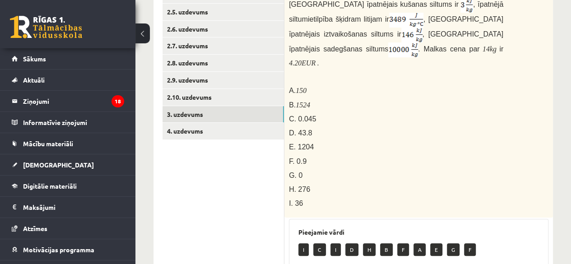
scroll to position [238, 0]
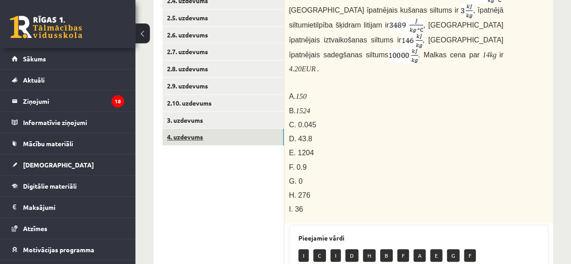
click at [232, 143] on link "4. uzdevums" at bounding box center [222, 137] width 121 height 17
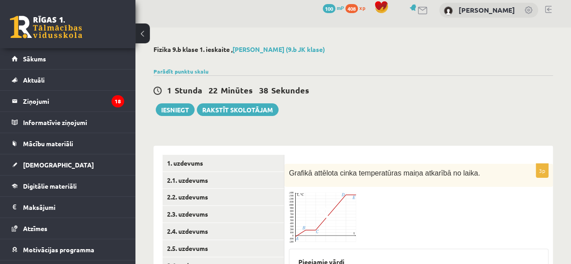
scroll to position [0, 0]
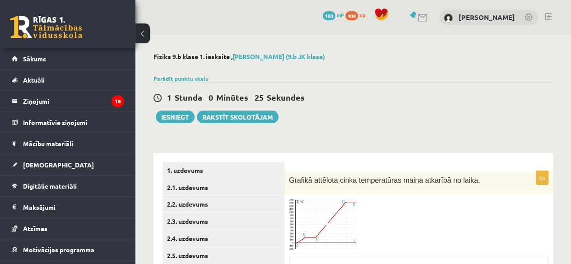
click at [411, 72] on div at bounding box center [352, 67] width 399 height 9
click at [169, 114] on button "Iesniegt" at bounding box center [175, 117] width 39 height 13
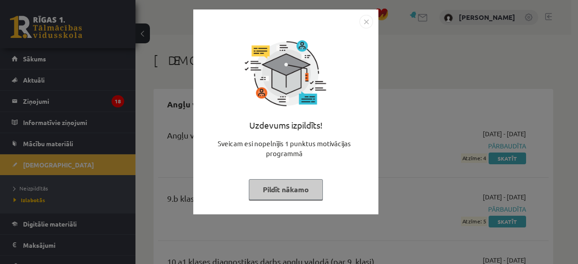
click at [273, 185] on button "Pildīt nākamo" at bounding box center [286, 189] width 74 height 21
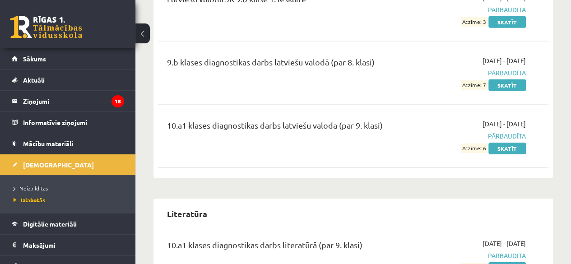
scroll to position [1348, 0]
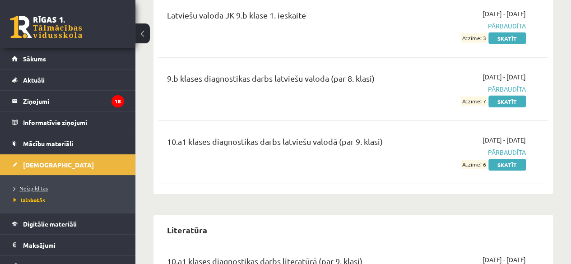
click at [19, 188] on span "Neizpildītās" at bounding box center [31, 188] width 34 height 7
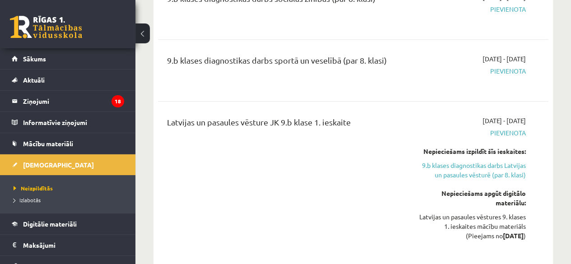
scroll to position [466, 0]
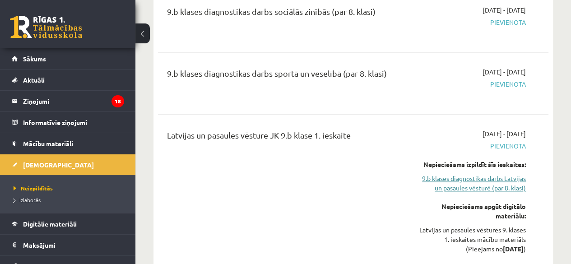
click at [497, 174] on link "9.b klases diagnostikas darbs Latvijas un pasaules vēsturē (par 8. klasi)" at bounding box center [470, 183] width 111 height 19
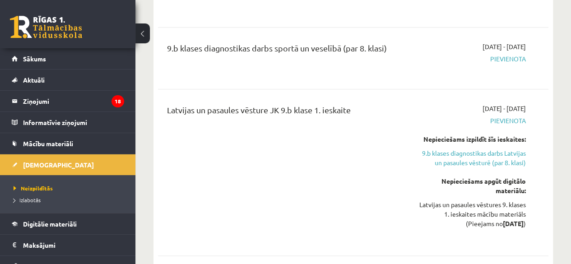
scroll to position [505, 0]
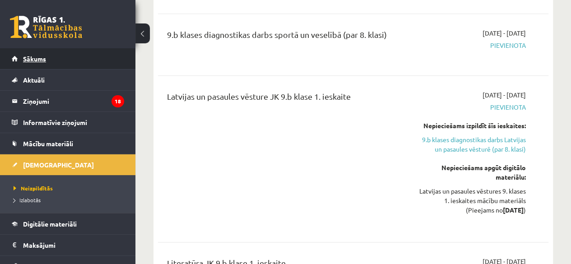
click at [41, 60] on span "Sākums" at bounding box center [34, 59] width 23 height 8
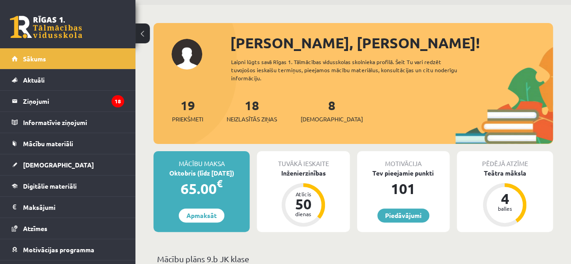
scroll to position [33, 0]
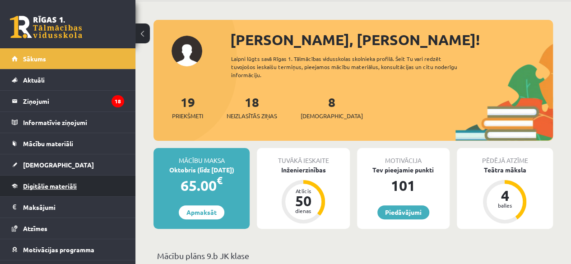
click at [50, 188] on span "Digitālie materiāli" at bounding box center [50, 186] width 54 height 8
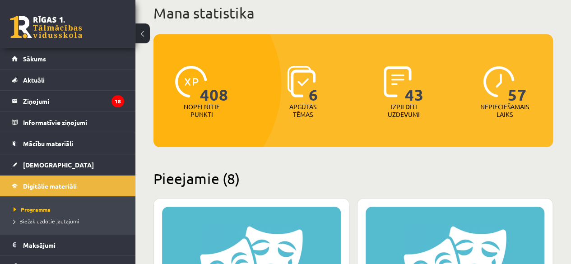
scroll to position [51, 0]
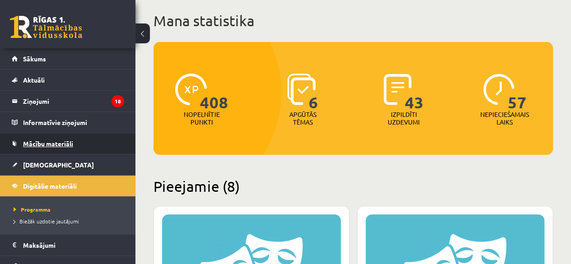
click at [82, 146] on link "Mācību materiāli" at bounding box center [68, 143] width 112 height 21
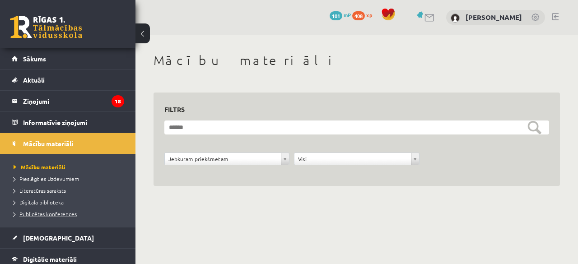
click at [61, 215] on span "Publicētas konferences" at bounding box center [45, 213] width 63 height 7
